Goal: Information Seeking & Learning: Learn about a topic

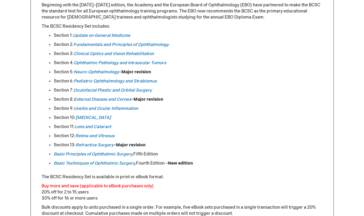
scroll to position [307, 0]
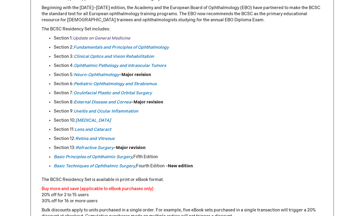
click at [122, 38] on link "Update on General Medicine" at bounding box center [101, 38] width 57 height 5
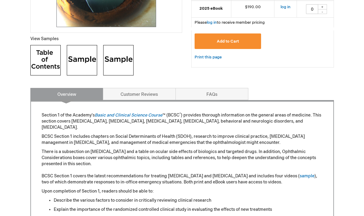
scroll to position [211, 0]
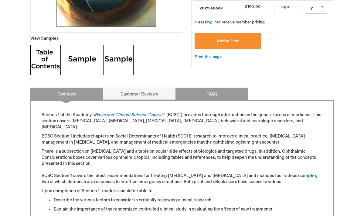
click at [217, 90] on link "FAQs" at bounding box center [212, 93] width 73 height 12
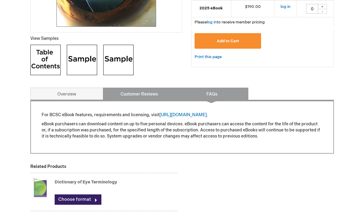
click at [127, 90] on link "Customer Reviews" at bounding box center [139, 93] width 73 height 12
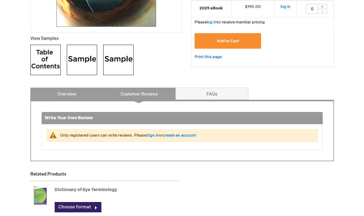
click at [80, 91] on link "Overview" at bounding box center [66, 93] width 73 height 12
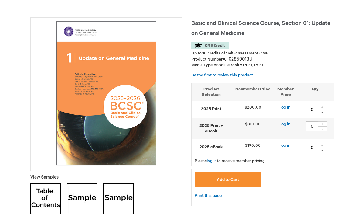
scroll to position [66, 0]
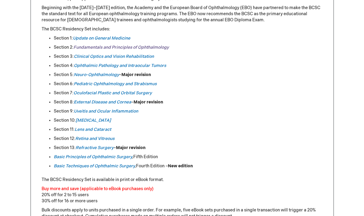
click at [136, 46] on link "Fundamentals and Principles of Ophthalmology" at bounding box center [121, 47] width 95 height 5
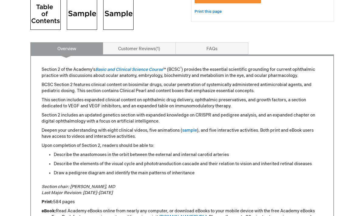
scroll to position [258, 0]
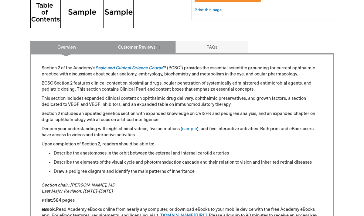
click at [155, 43] on link "Customer Reviews 1" at bounding box center [139, 47] width 73 height 12
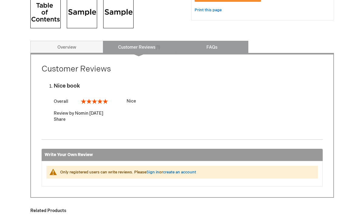
click at [199, 47] on link "FAQs" at bounding box center [212, 47] width 73 height 12
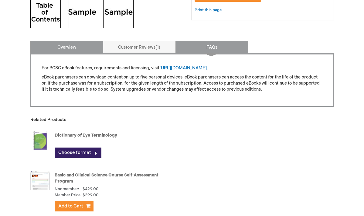
click at [83, 50] on link "Overview" at bounding box center [66, 47] width 73 height 12
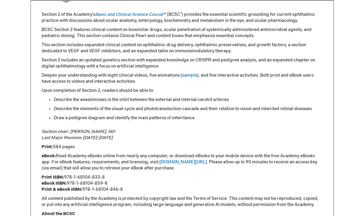
scroll to position [311, 0]
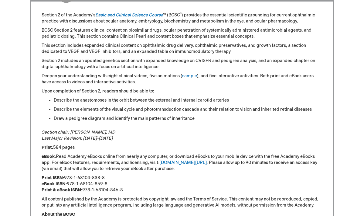
click at [170, 90] on p "Upon completion of Section 2, readers should be able to:" at bounding box center [182, 91] width 281 height 6
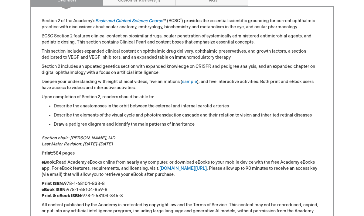
scroll to position [303, 0]
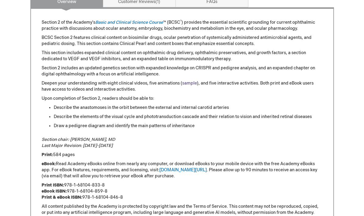
click at [185, 85] on link "sample" at bounding box center [189, 82] width 15 height 5
